Goal: Information Seeking & Learning: Find specific page/section

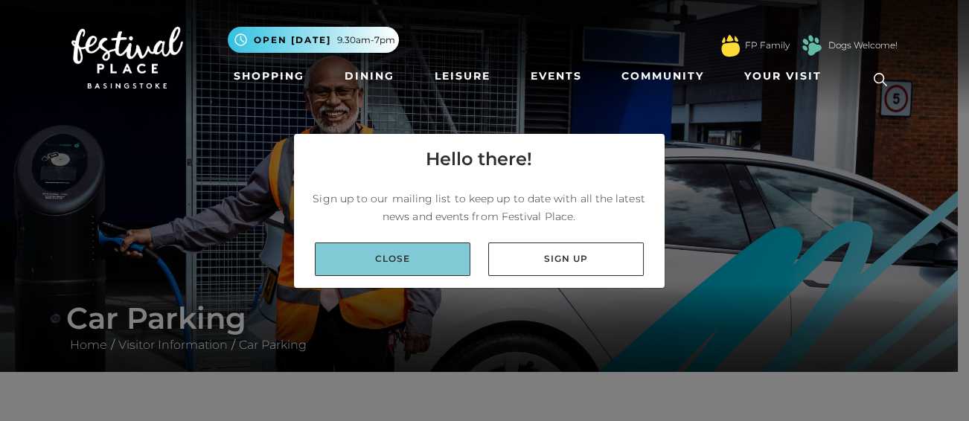
click at [437, 251] on link "Close" at bounding box center [393, 260] width 156 height 34
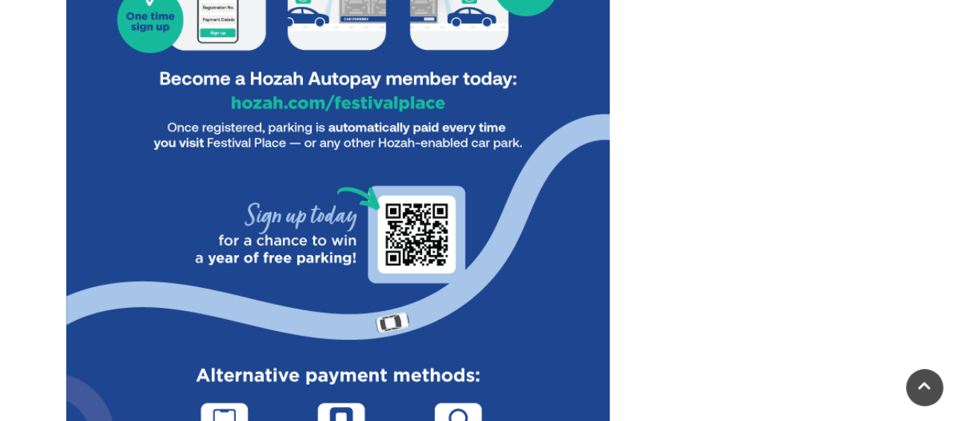
scroll to position [71, 0]
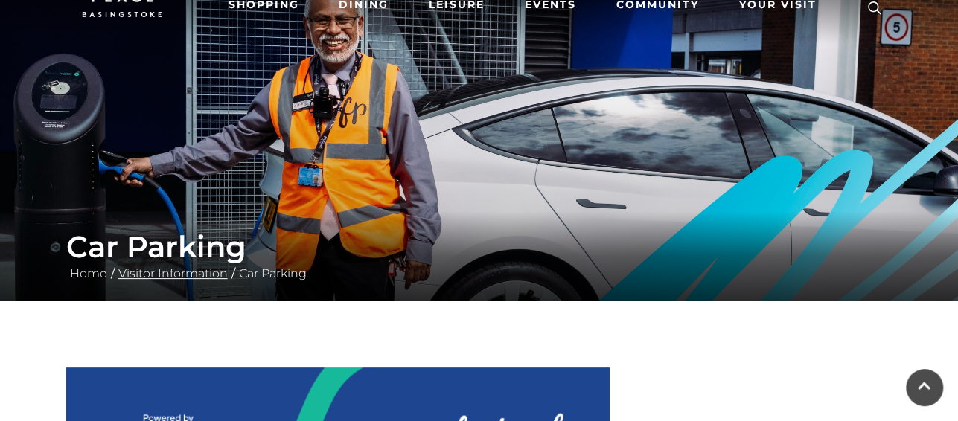
click at [172, 273] on link "Visitor Information" at bounding box center [173, 274] width 117 height 14
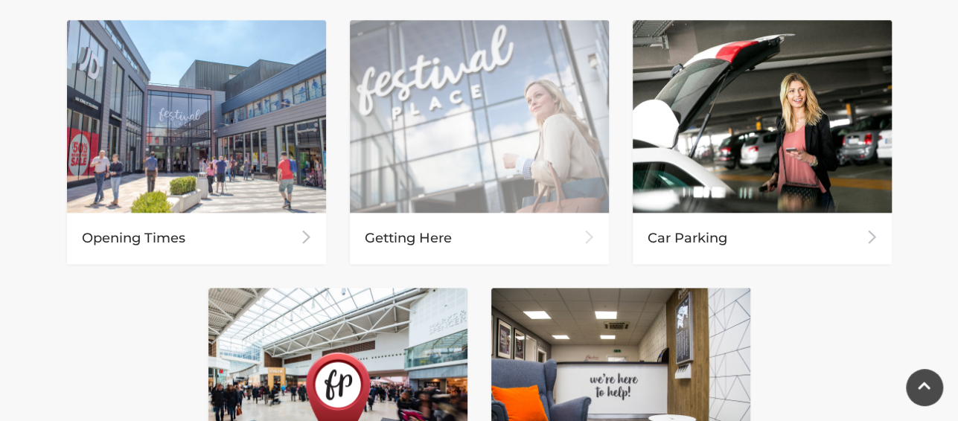
scroll to position [745, 0]
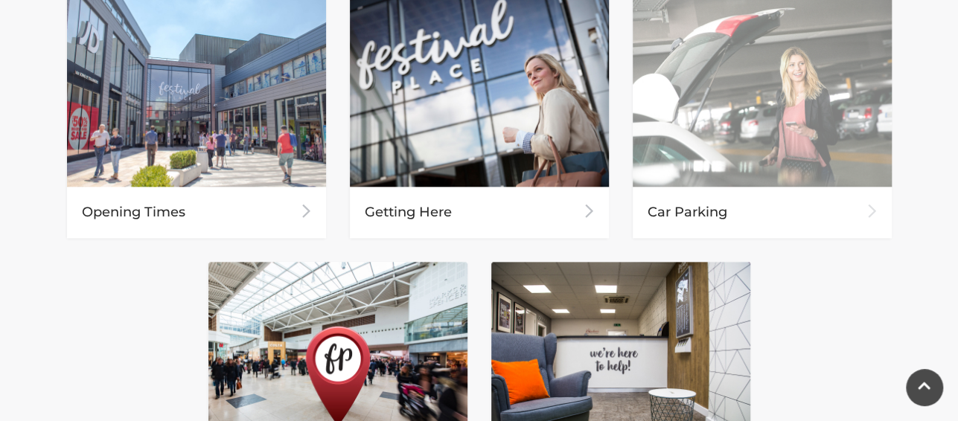
click at [748, 226] on div "Car Parking" at bounding box center [762, 212] width 259 height 51
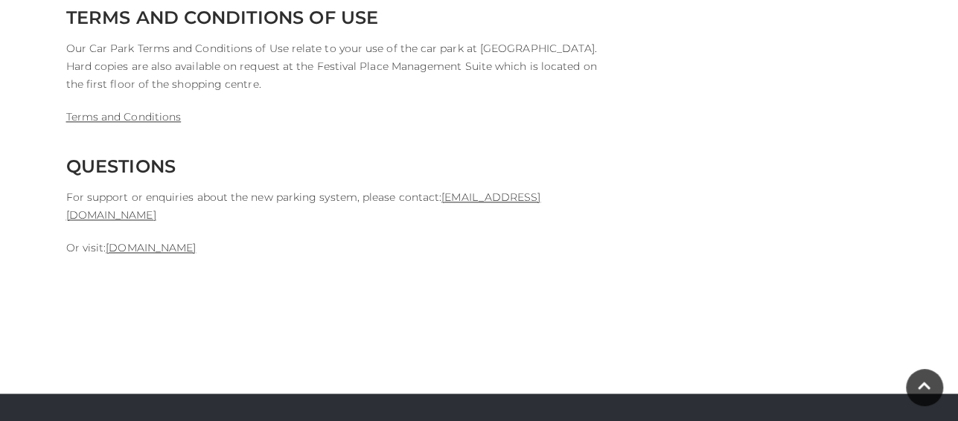
scroll to position [4095, 0]
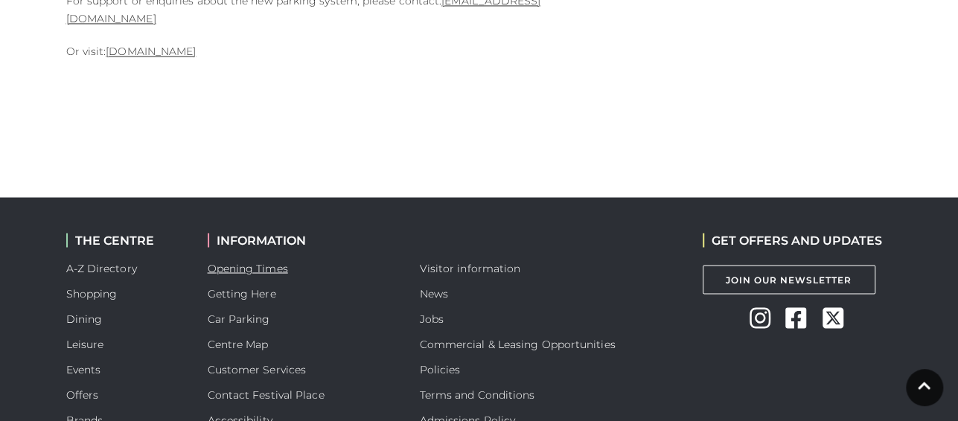
click at [253, 261] on link "Opening Times" at bounding box center [248, 267] width 80 height 13
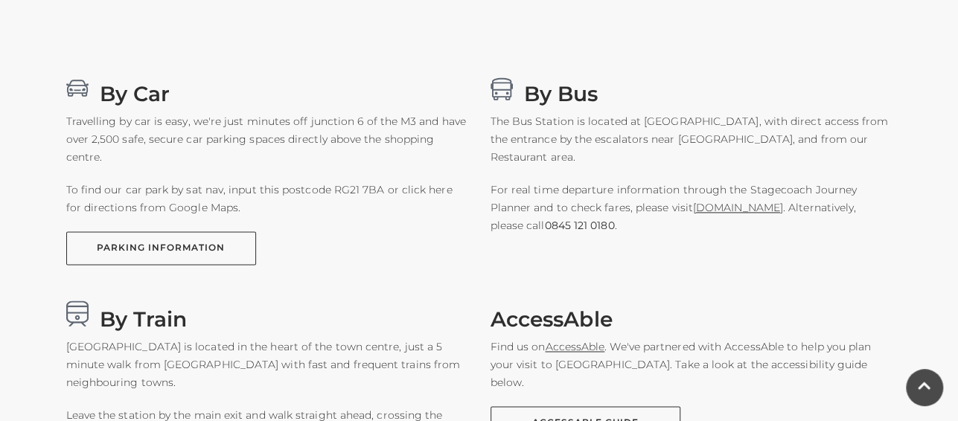
scroll to position [968, 0]
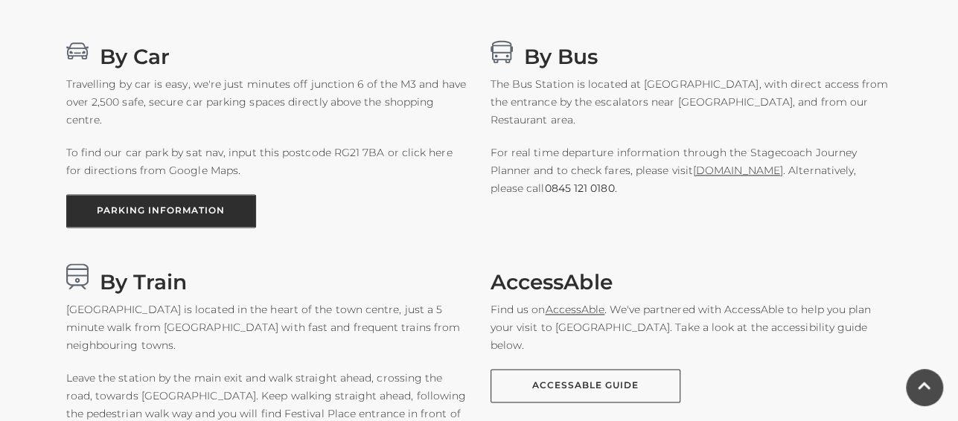
click at [114, 220] on link "PARKING INFORMATION" at bounding box center [161, 211] width 190 height 34
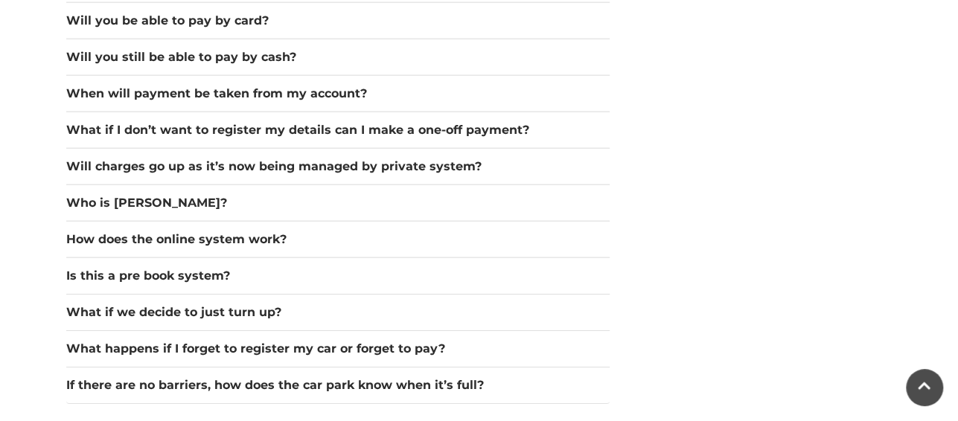
scroll to position [2217, 0]
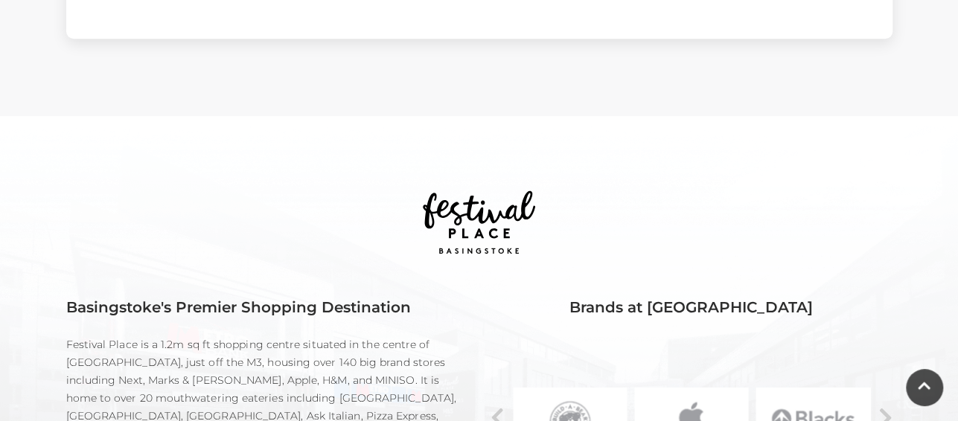
scroll to position [1042, 0]
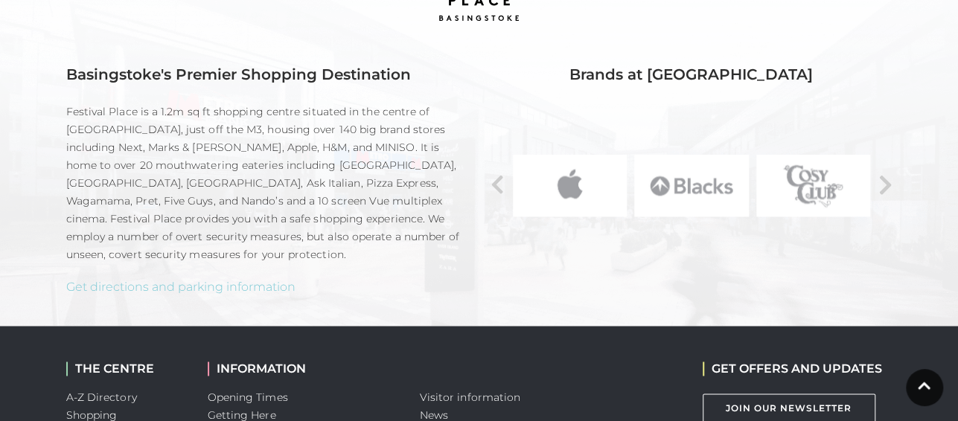
click at [261, 287] on link "Get directions and parking information" at bounding box center [180, 287] width 229 height 14
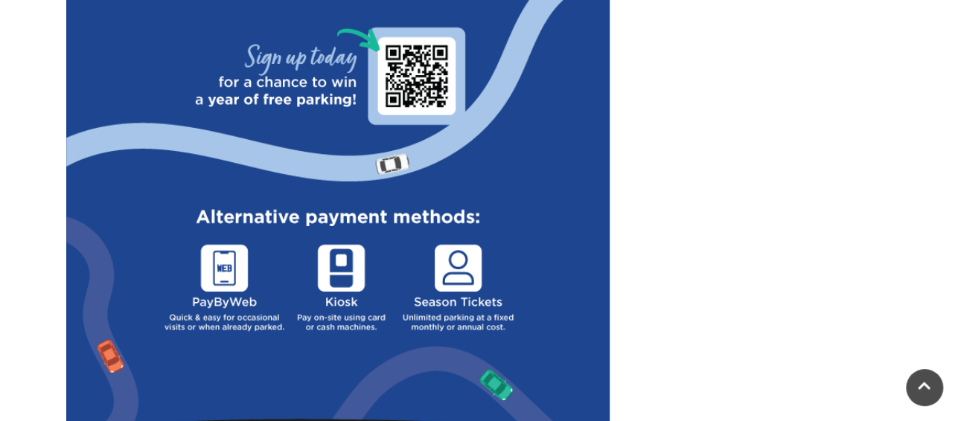
scroll to position [1340, 0]
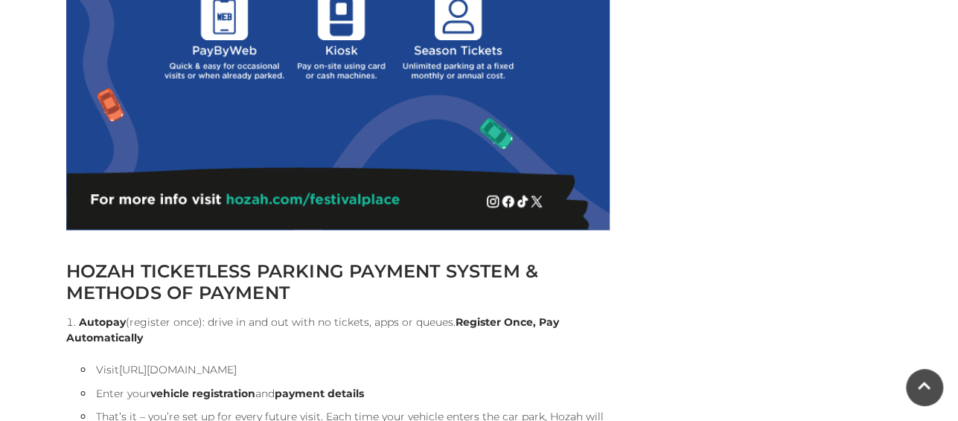
click at [237, 363] on link "[URL][DOMAIN_NAME]" at bounding box center [178, 369] width 118 height 13
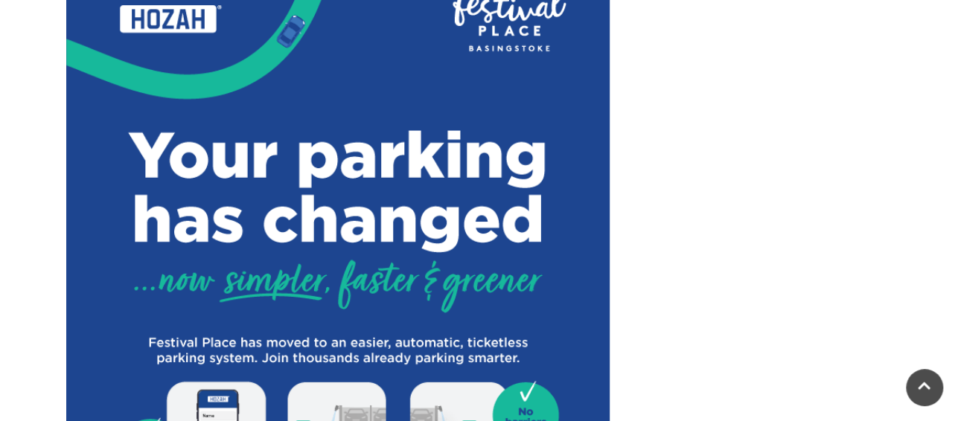
scroll to position [521, 0]
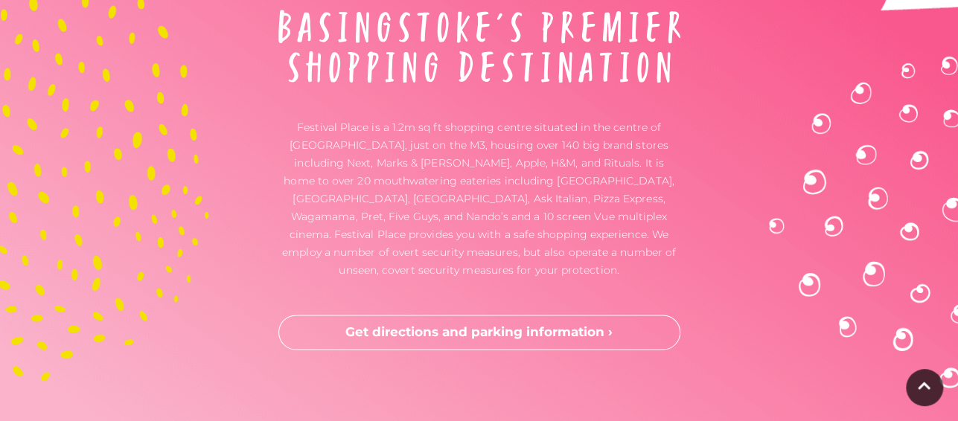
scroll to position [3872, 0]
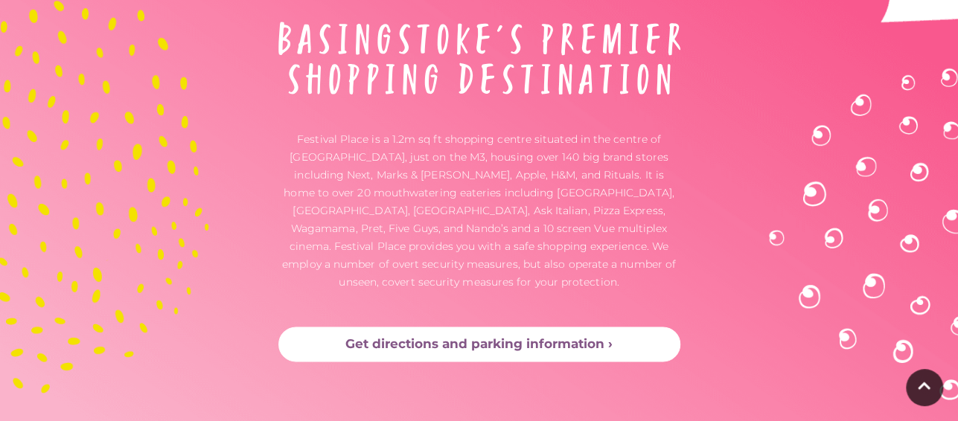
click at [572, 327] on link "Get directions and parking information ›" at bounding box center [479, 345] width 402 height 36
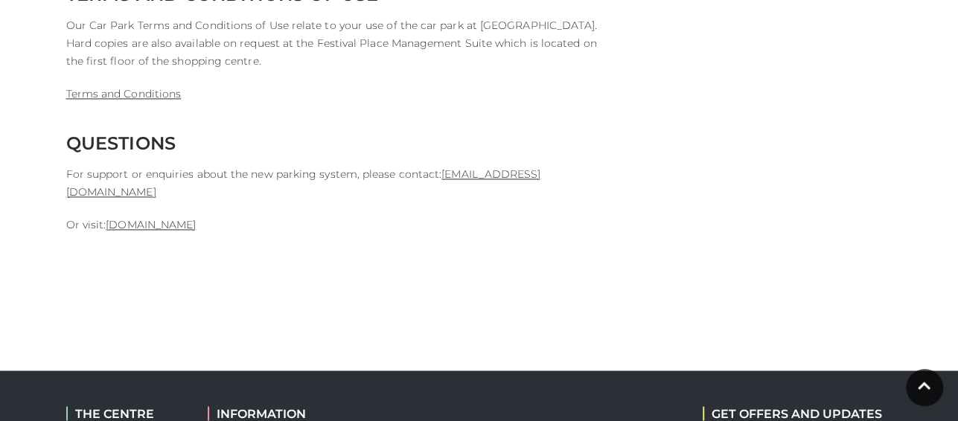
scroll to position [3946, 0]
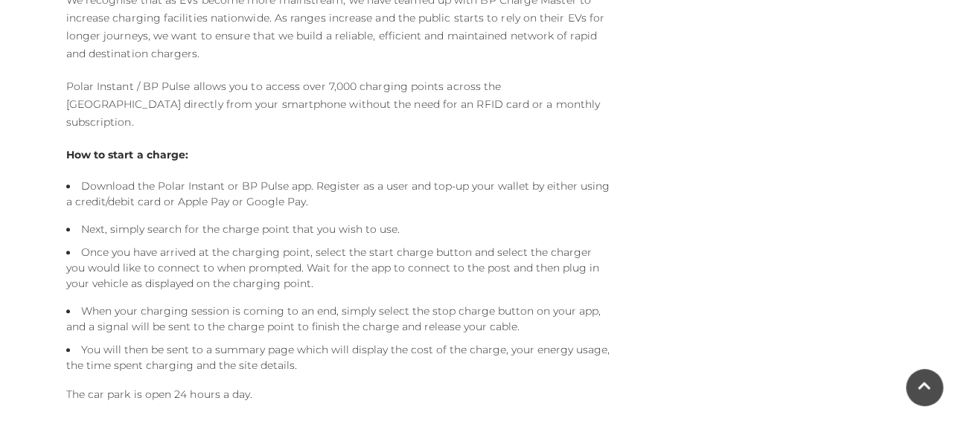
scroll to position [2204, 0]
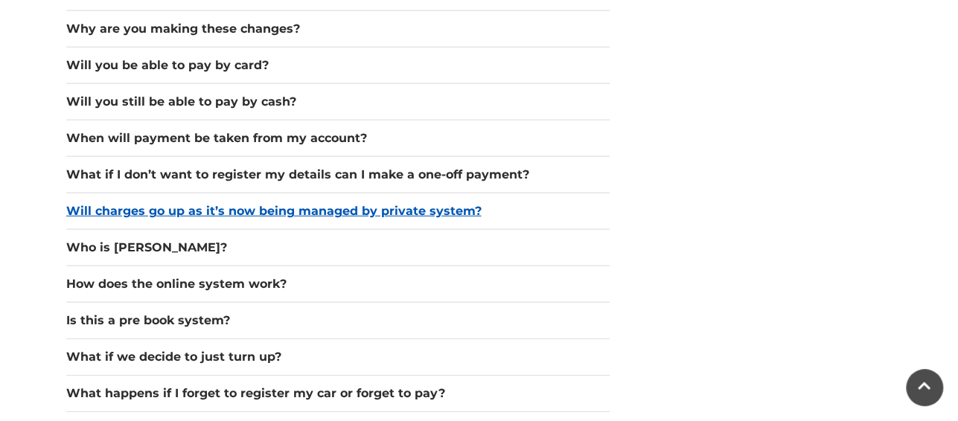
click at [353, 212] on button "Will charges go up as it’s now being managed by private system?" at bounding box center [337, 212] width 543 height 18
